Goal: Task Accomplishment & Management: Use online tool/utility

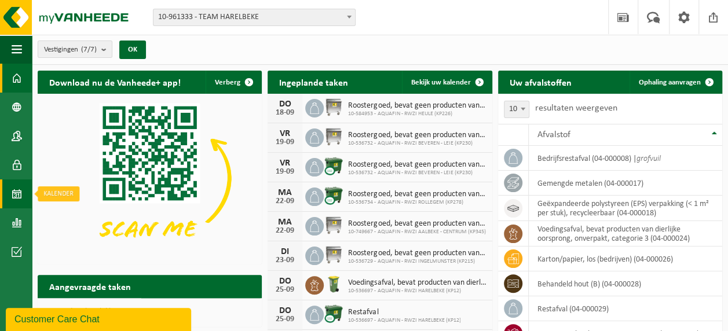
click at [14, 192] on span at bounding box center [17, 194] width 10 height 29
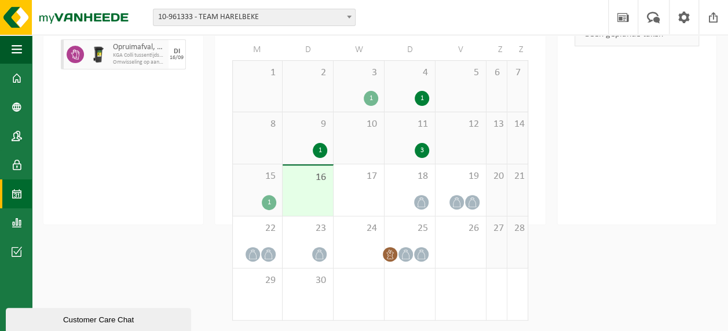
scroll to position [116, 0]
click at [265, 206] on div "1" at bounding box center [269, 201] width 14 height 15
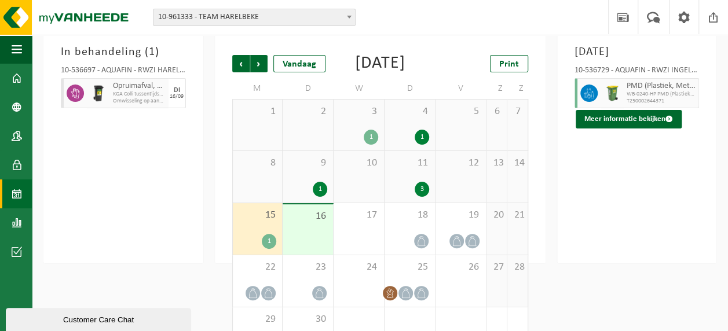
scroll to position [0, 0]
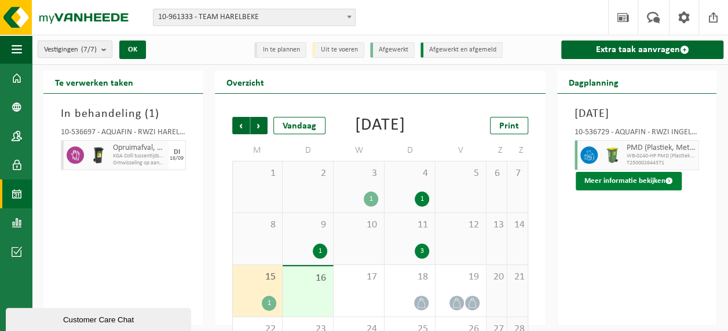
click at [629, 191] on button "Meer informatie bekijken" at bounding box center [629, 181] width 106 height 19
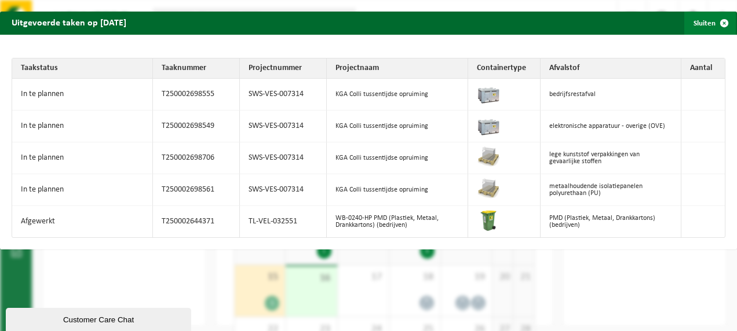
click at [717, 23] on span "button" at bounding box center [723, 23] width 23 height 23
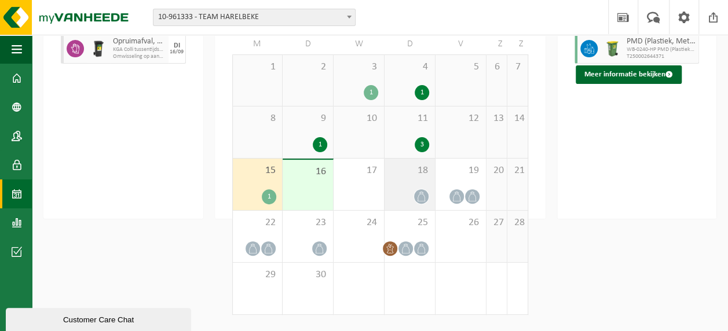
scroll to position [116, 0]
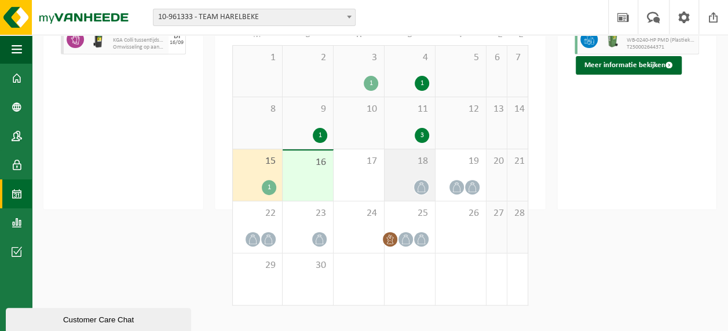
click at [417, 195] on span at bounding box center [421, 187] width 14 height 14
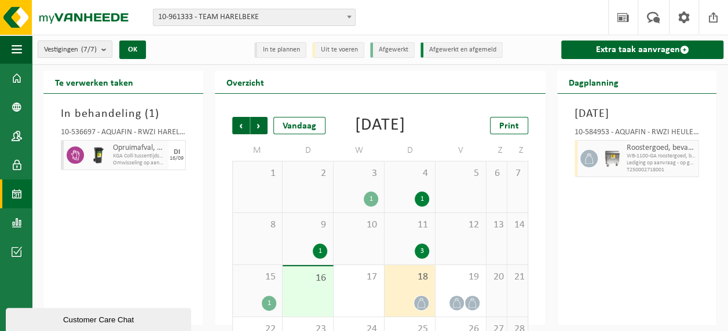
scroll to position [58, 0]
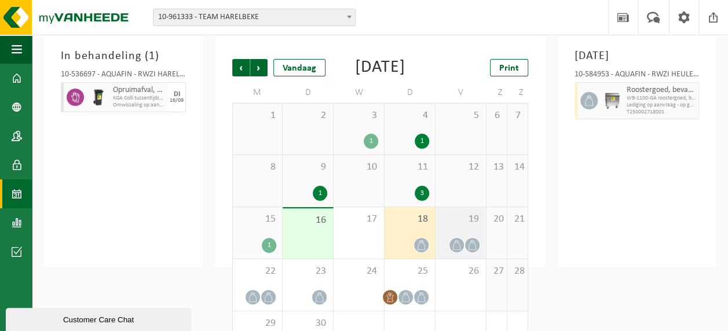
click at [474, 244] on div "19" at bounding box center [461, 233] width 50 height 52
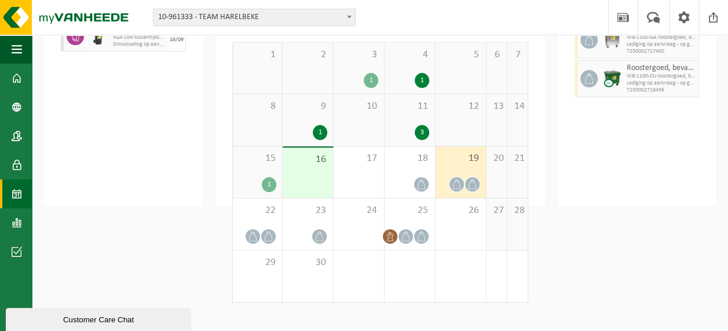
scroll to position [119, 0]
click at [269, 239] on div "22" at bounding box center [258, 224] width 50 height 52
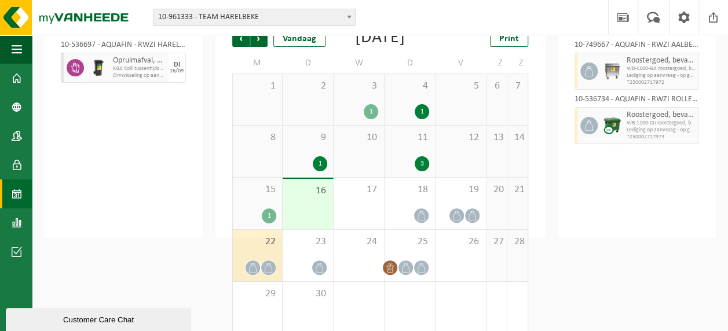
scroll to position [61, 0]
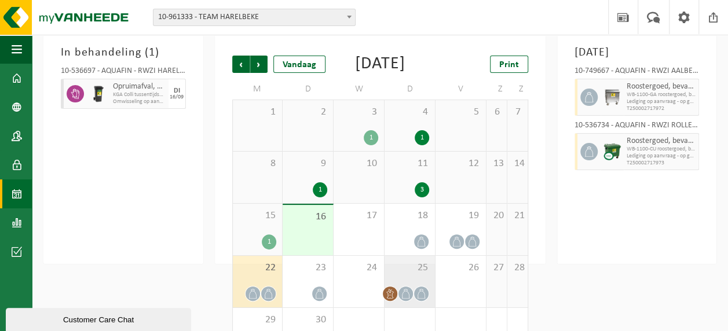
click at [404, 275] on span "25" at bounding box center [409, 268] width 39 height 13
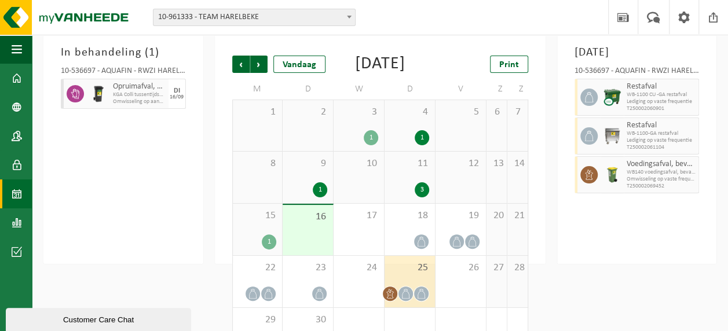
scroll to position [119, 0]
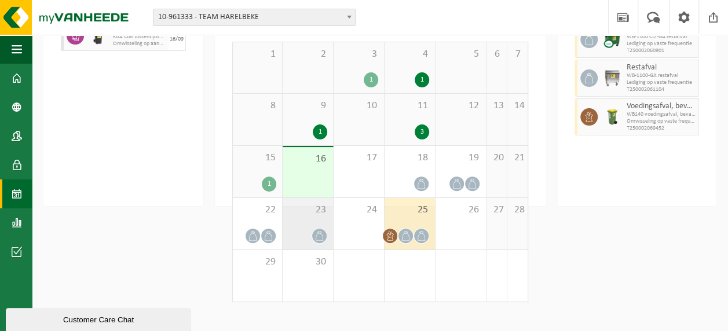
click at [319, 243] on span at bounding box center [319, 236] width 14 height 14
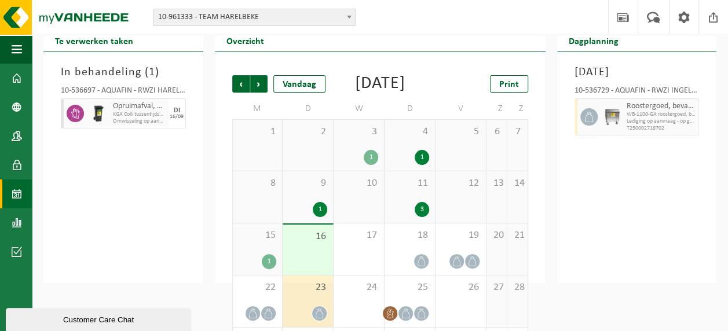
scroll to position [116, 0]
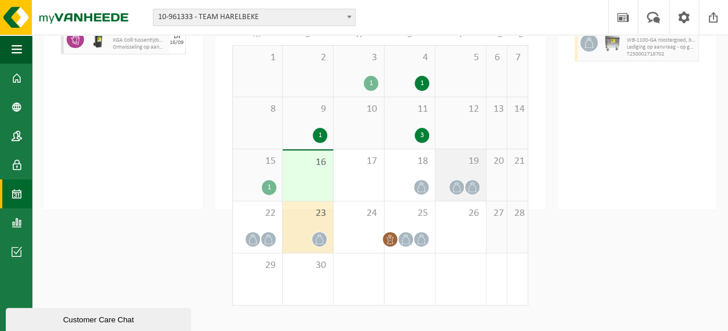
click at [454, 192] on icon at bounding box center [457, 187] width 10 height 10
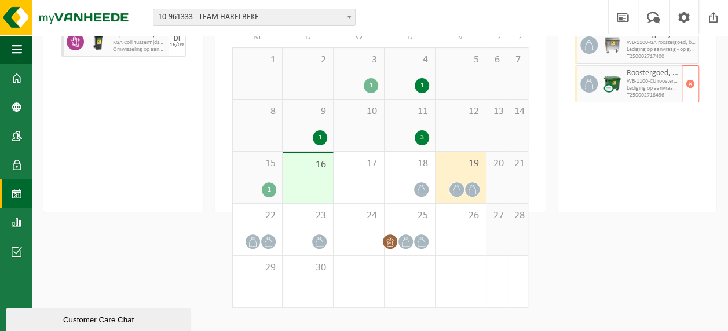
scroll to position [119, 0]
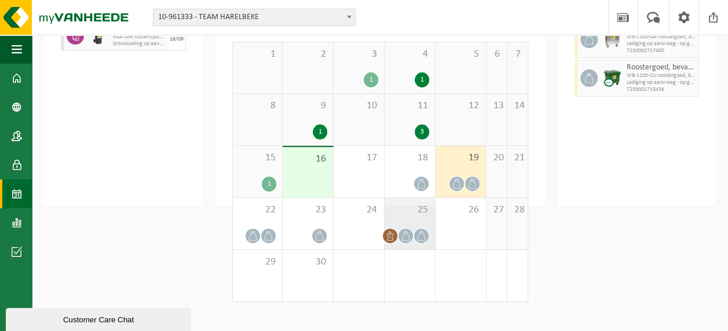
click at [416, 241] on icon at bounding box center [421, 236] width 10 height 10
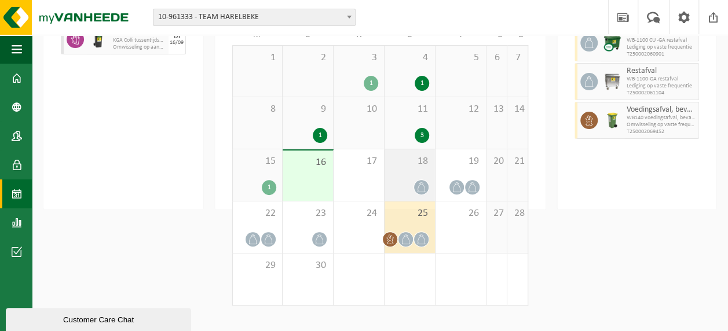
scroll to position [0, 0]
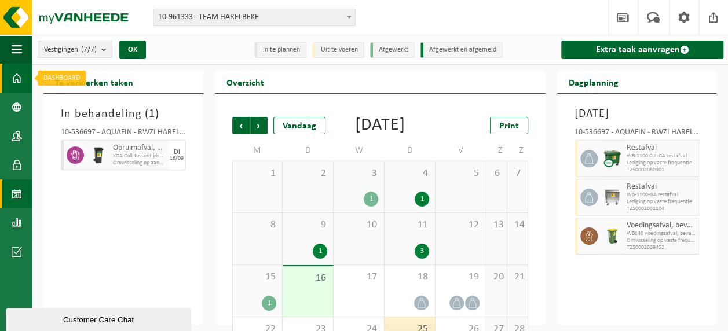
click at [19, 82] on span at bounding box center [17, 78] width 10 height 29
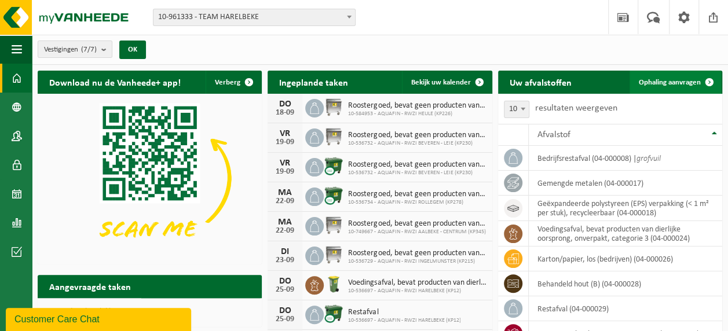
click at [665, 83] on span "Ophaling aanvragen" at bounding box center [670, 83] width 62 height 8
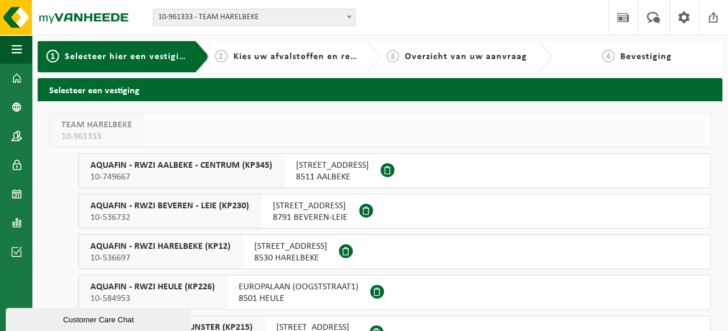
click at [278, 249] on span "KORTRIJKSESTEENWEG 308" at bounding box center [290, 247] width 73 height 12
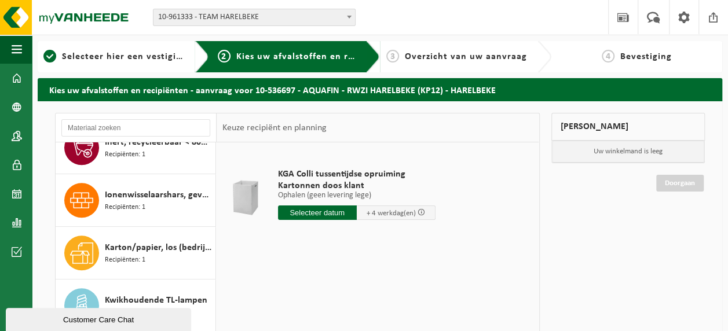
scroll to position [463, 0]
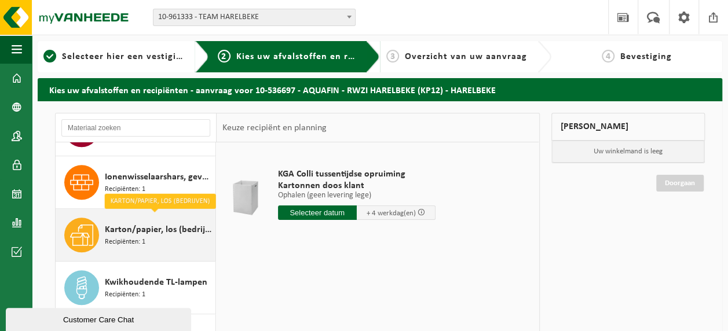
click at [130, 231] on span "Karton/papier, los (bedrijven)" at bounding box center [159, 230] width 108 height 14
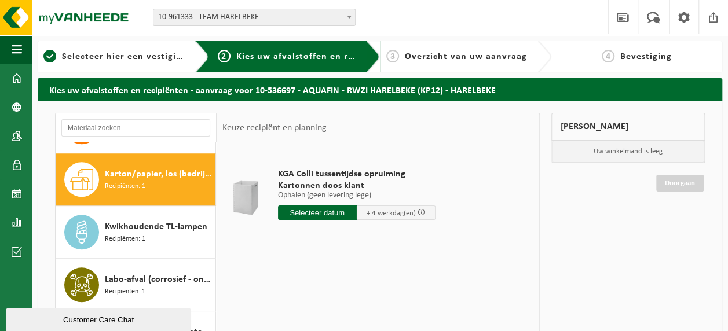
scroll to position [527, 0]
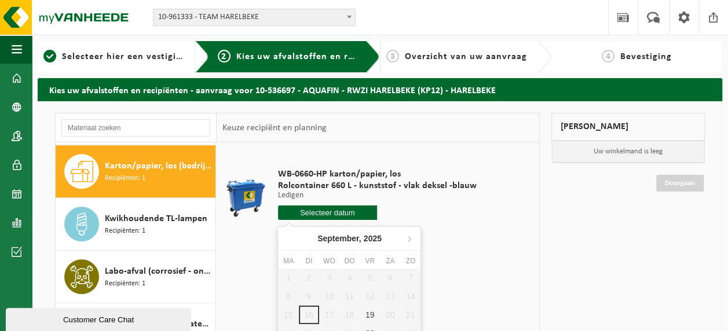
click at [320, 215] on input "text" at bounding box center [328, 213] width 100 height 14
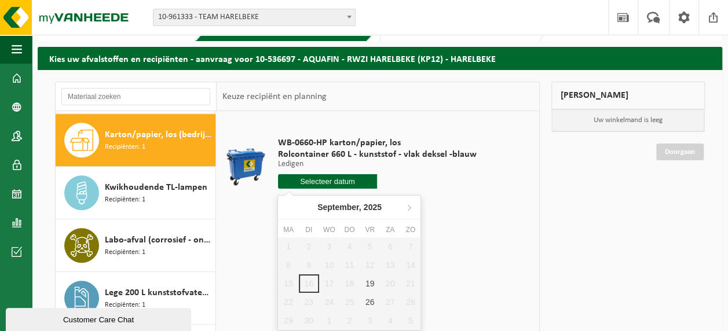
scroll to position [58, 0]
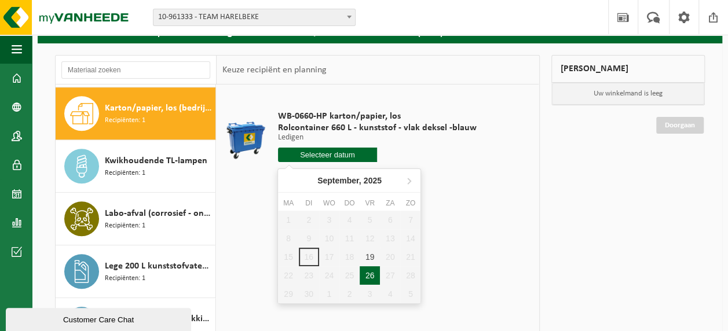
click at [367, 277] on div "26" at bounding box center [370, 275] width 20 height 19
type input "Van 2025-09-26"
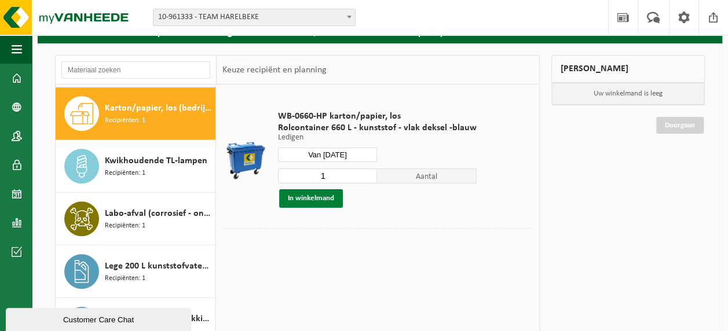
click at [286, 202] on button "In winkelmand" at bounding box center [311, 198] width 64 height 19
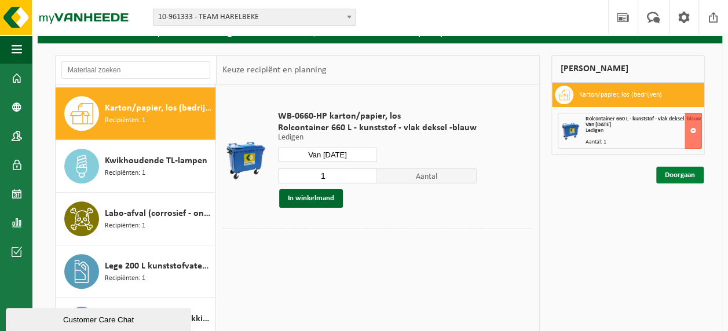
click at [672, 178] on link "Doorgaan" at bounding box center [679, 175] width 47 height 17
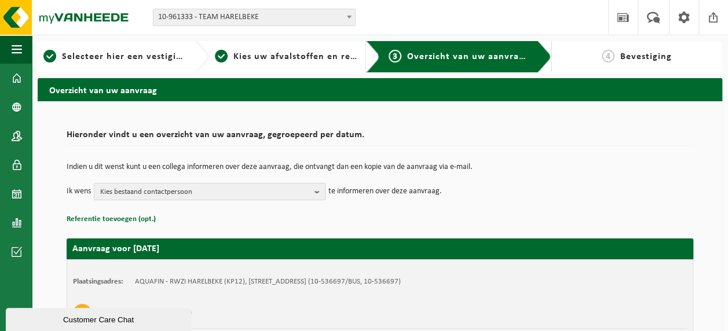
click at [317, 192] on b "button" at bounding box center [320, 192] width 10 height 16
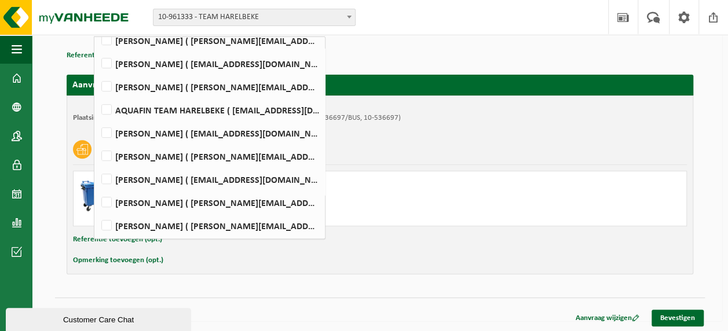
scroll to position [225, 0]
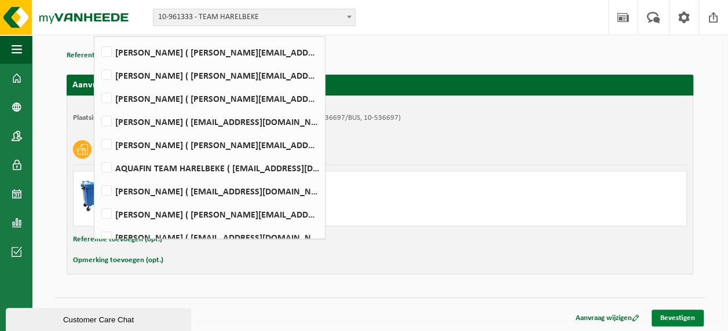
click at [683, 316] on link "Bevestigen" at bounding box center [678, 318] width 52 height 17
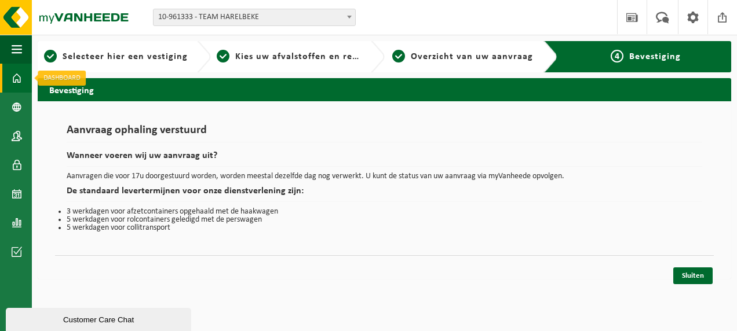
click at [17, 74] on span at bounding box center [17, 78] width 10 height 29
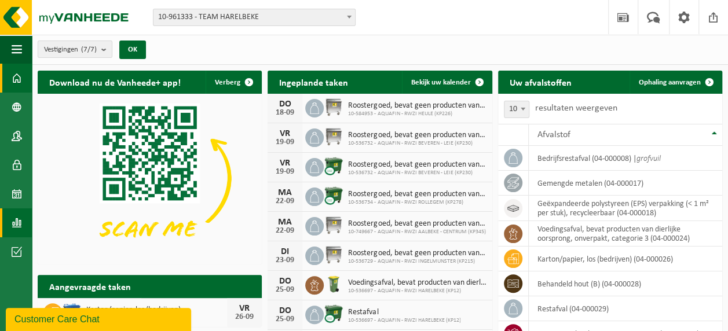
click at [21, 218] on span at bounding box center [17, 223] width 10 height 29
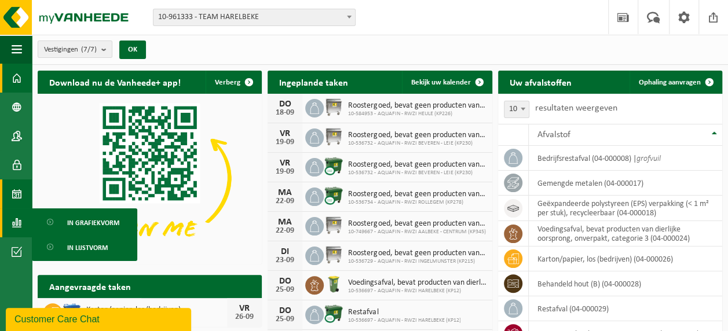
click at [19, 193] on span at bounding box center [17, 194] width 10 height 29
